Goal: Task Accomplishment & Management: Manage account settings

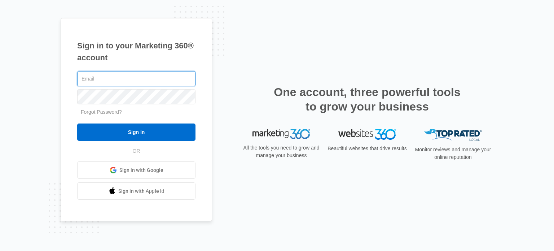
type input "[EMAIL_ADDRESS][DOMAIN_NAME]"
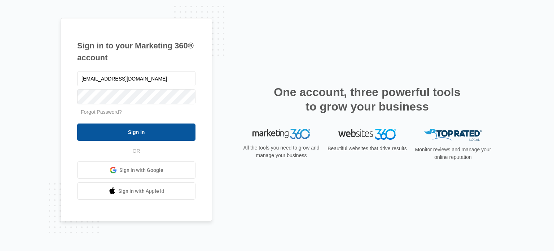
click at [158, 137] on input "Sign In" at bounding box center [136, 131] width 118 height 17
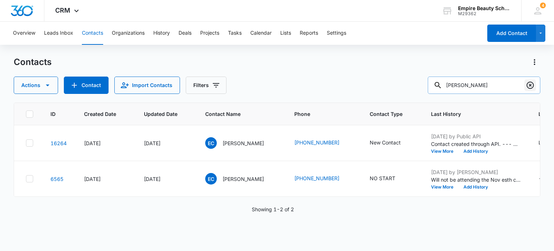
click at [529, 85] on icon "Clear" at bounding box center [529, 84] width 7 height 7
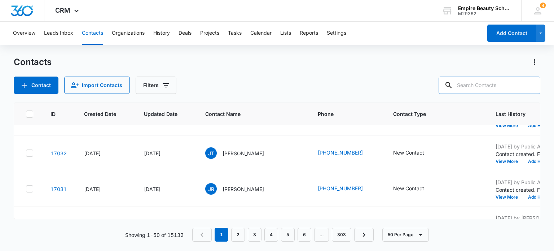
scroll to position [252, 0]
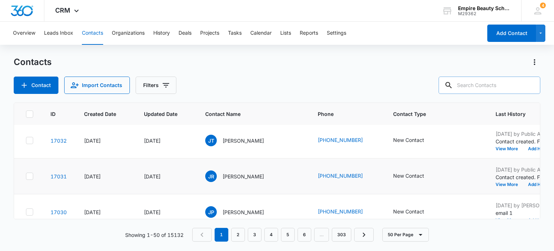
click at [31, 177] on icon at bounding box center [29, 176] width 6 height 6
click at [26, 176] on input "checkbox" at bounding box center [26, 176] width 0 height 0
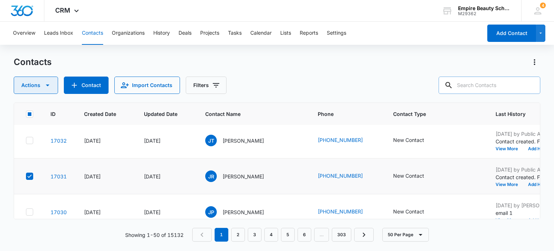
click at [30, 84] on button "Actions" at bounding box center [36, 84] width 44 height 17
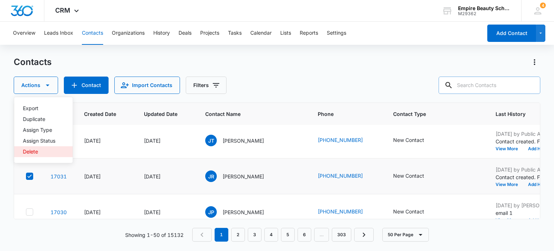
click at [27, 151] on div "Delete" at bounding box center [39, 151] width 32 height 5
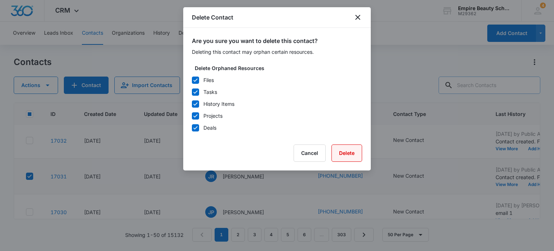
click at [345, 152] on button "Delete" at bounding box center [346, 152] width 31 height 17
